Goal: Transaction & Acquisition: Obtain resource

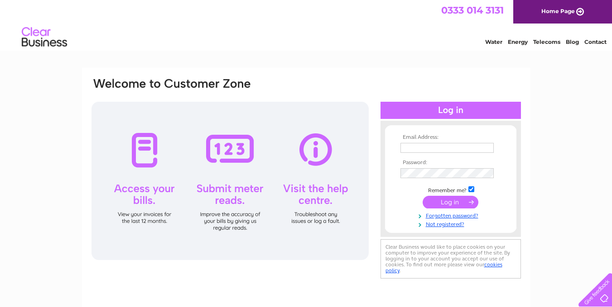
click at [429, 149] on input "text" at bounding box center [446, 148] width 93 height 10
type input "[EMAIL_ADDRESS][DOMAIN_NAME]"
click at [459, 204] on input "submit" at bounding box center [450, 203] width 56 height 13
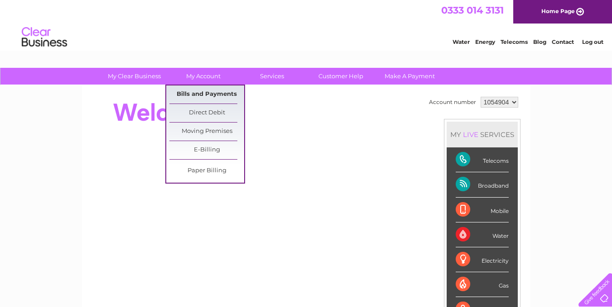
click at [202, 97] on link "Bills and Payments" at bounding box center [206, 95] width 75 height 18
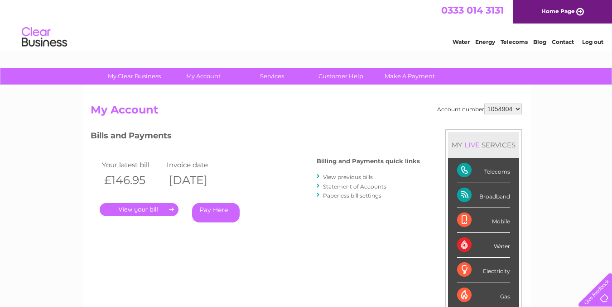
click at [170, 209] on link "." at bounding box center [139, 209] width 79 height 13
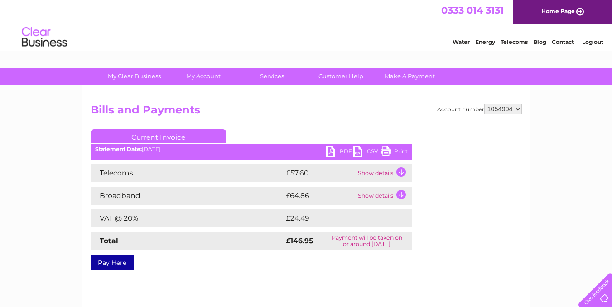
click at [347, 150] on link "PDF" at bounding box center [339, 152] width 27 height 13
